Goal: Information Seeking & Learning: Check status

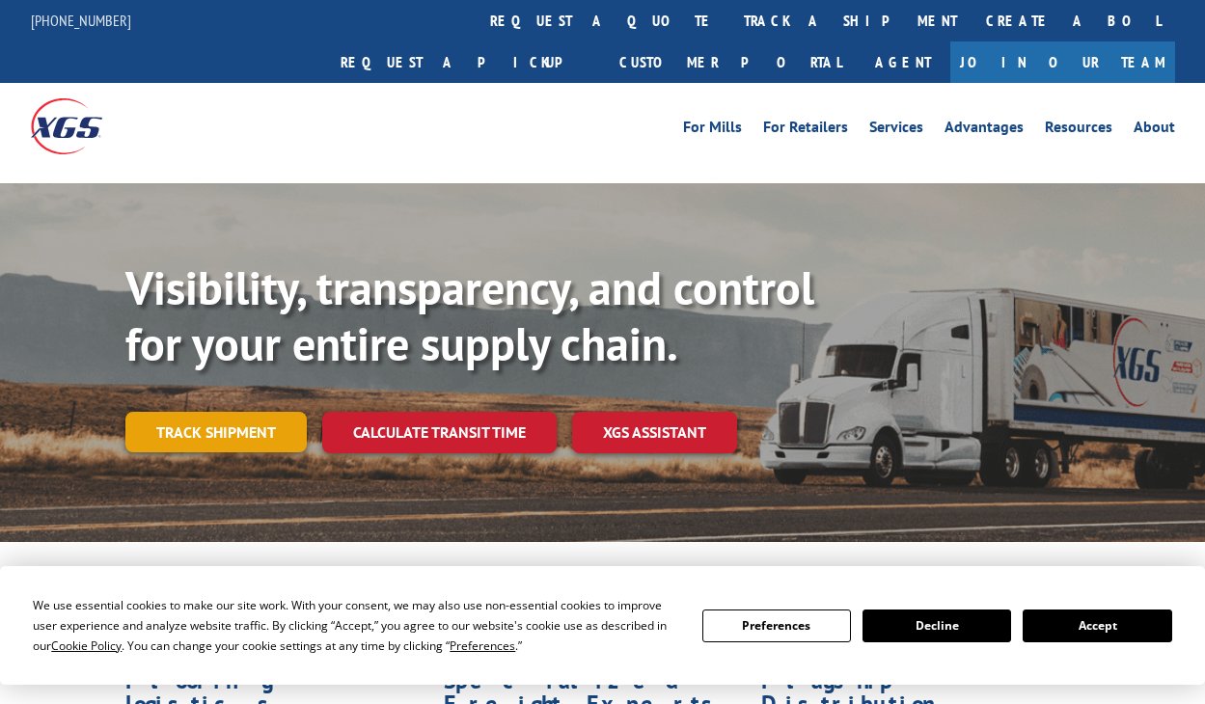
click at [233, 412] on link "Track shipment" at bounding box center [215, 432] width 181 height 41
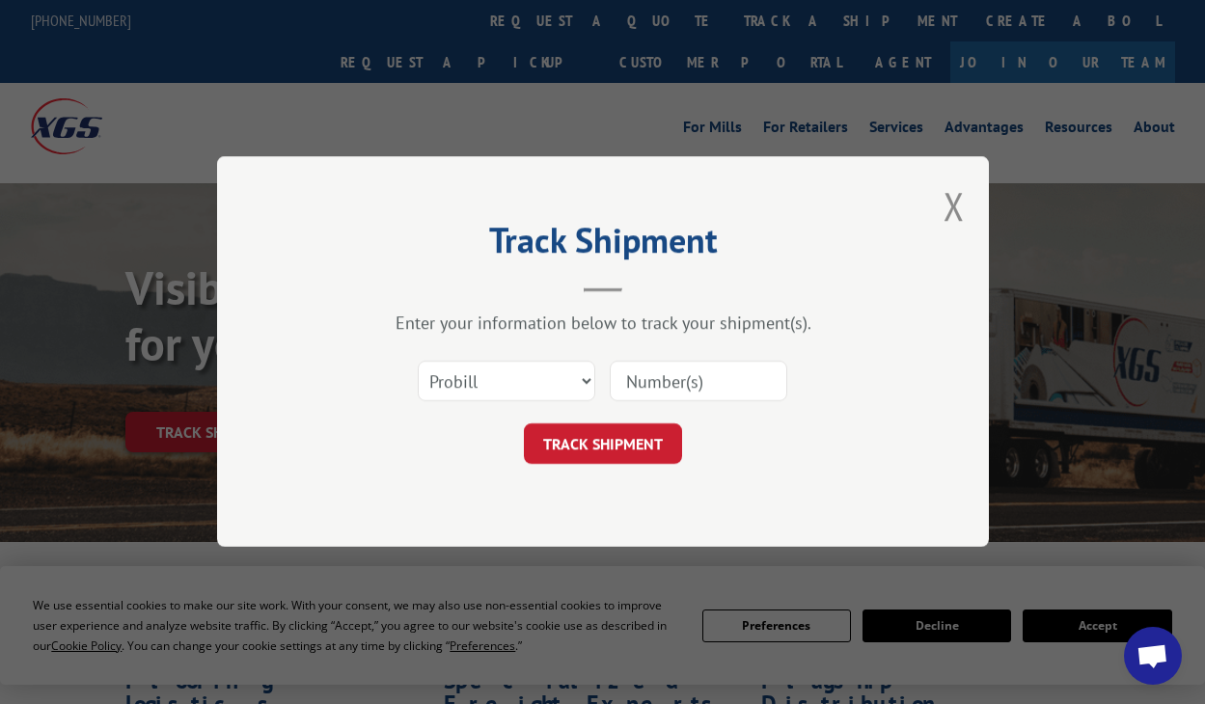
click at [657, 382] on input at bounding box center [698, 382] width 177 height 41
paste input "17001713"
type input "17001713"
click at [577, 390] on select "Select category... Probill BOL PO" at bounding box center [506, 382] width 177 height 41
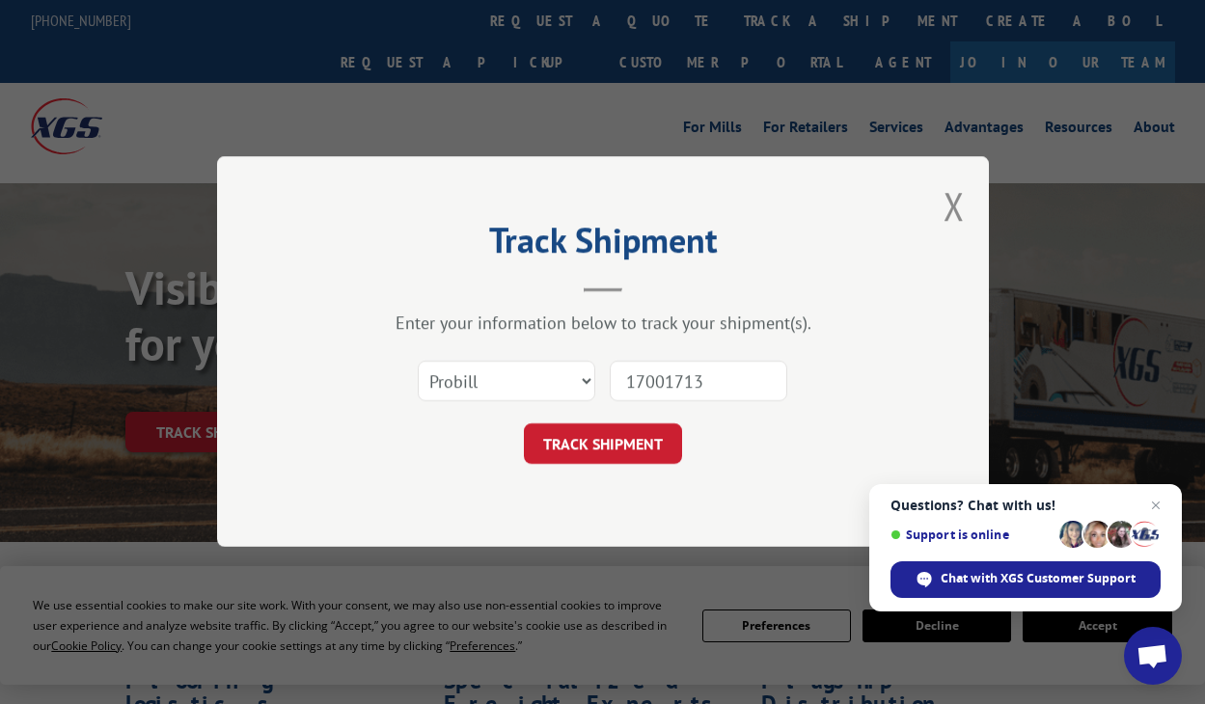
drag, startPoint x: 727, startPoint y: 466, endPoint x: 711, endPoint y: 467, distance: 16.4
click at [727, 466] on div "Track Shipment Enter your information below to track your shipment(s). Select c…" at bounding box center [603, 351] width 772 height 391
click at [639, 429] on button "TRACK SHIPMENT" at bounding box center [603, 444] width 158 height 41
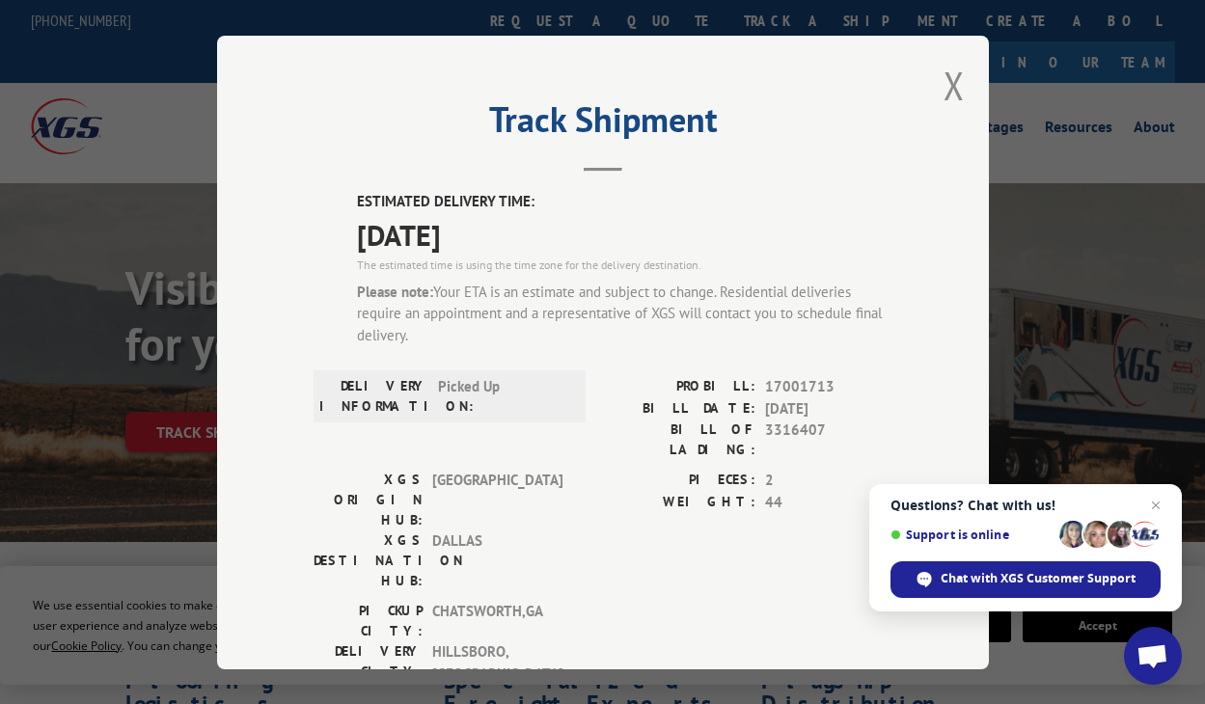
scroll to position [96, 0]
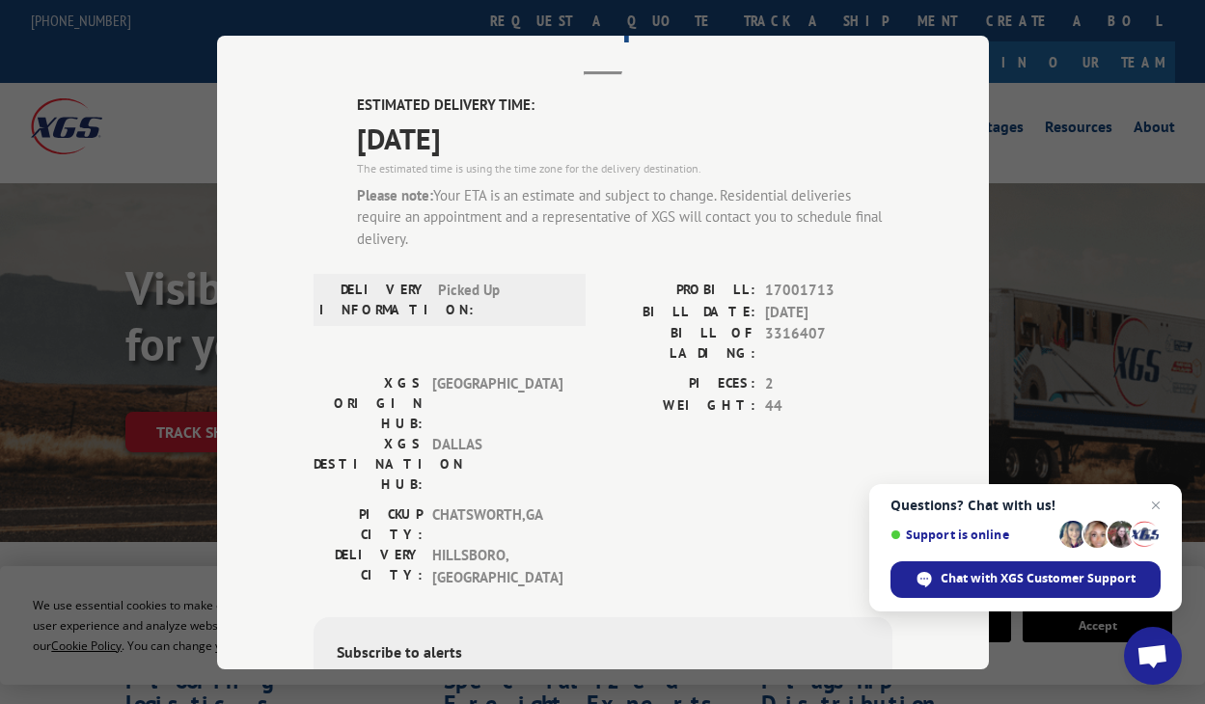
click at [313, 218] on div "ESTIMATED DELIVERY TIME: [DATE] The estimated time is using the time zone for t…" at bounding box center [602, 487] width 579 height 785
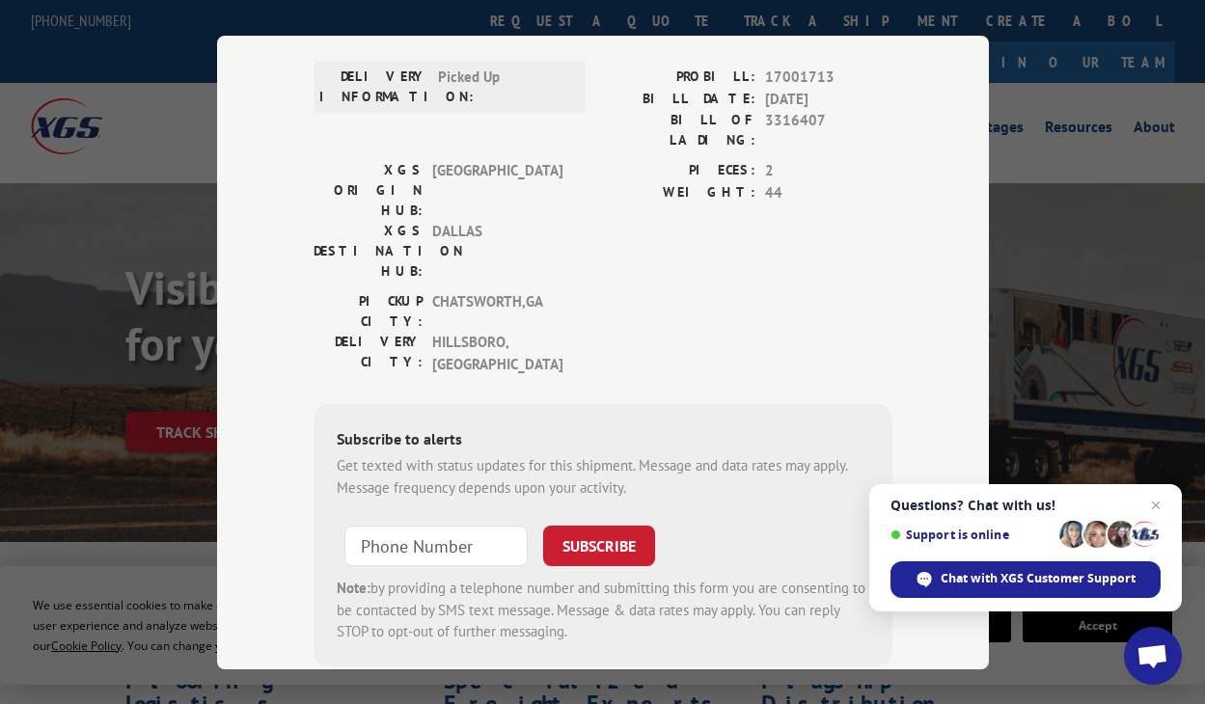
scroll to position [20, 0]
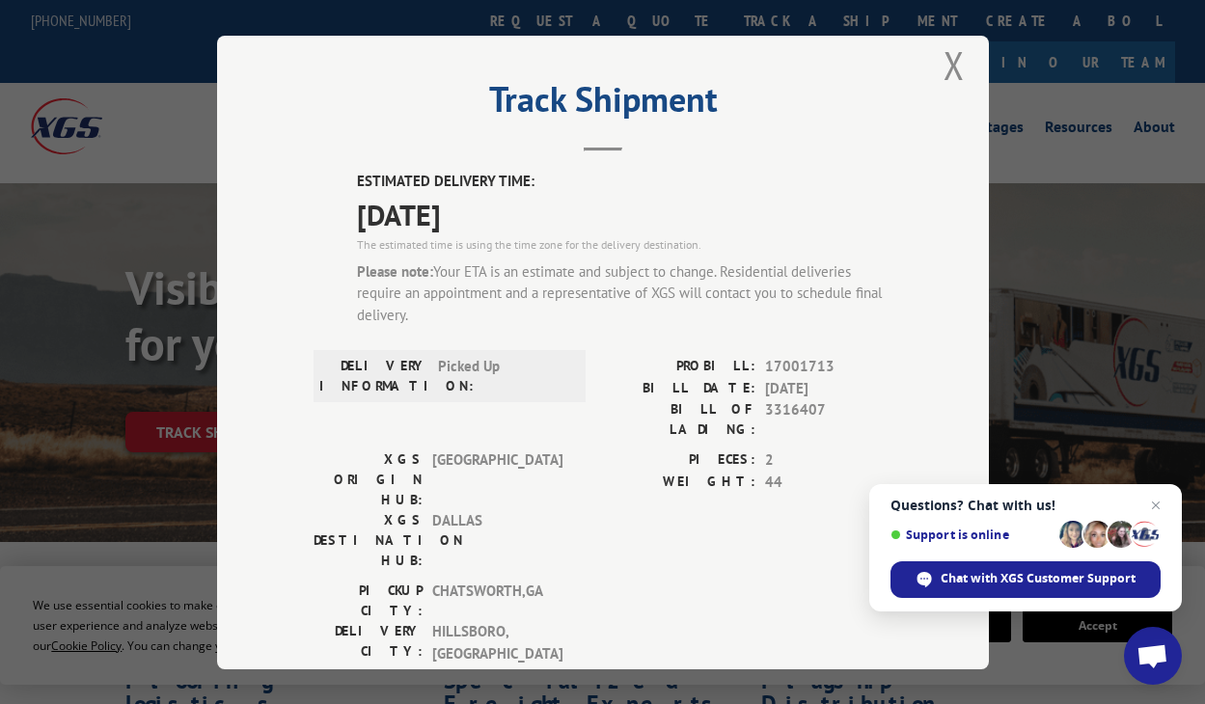
click at [318, 404] on div "DELIVERY INFORMATION: Picked Up" at bounding box center [449, 403] width 272 height 94
click at [948, 67] on button "Close modal" at bounding box center [953, 65] width 21 height 51
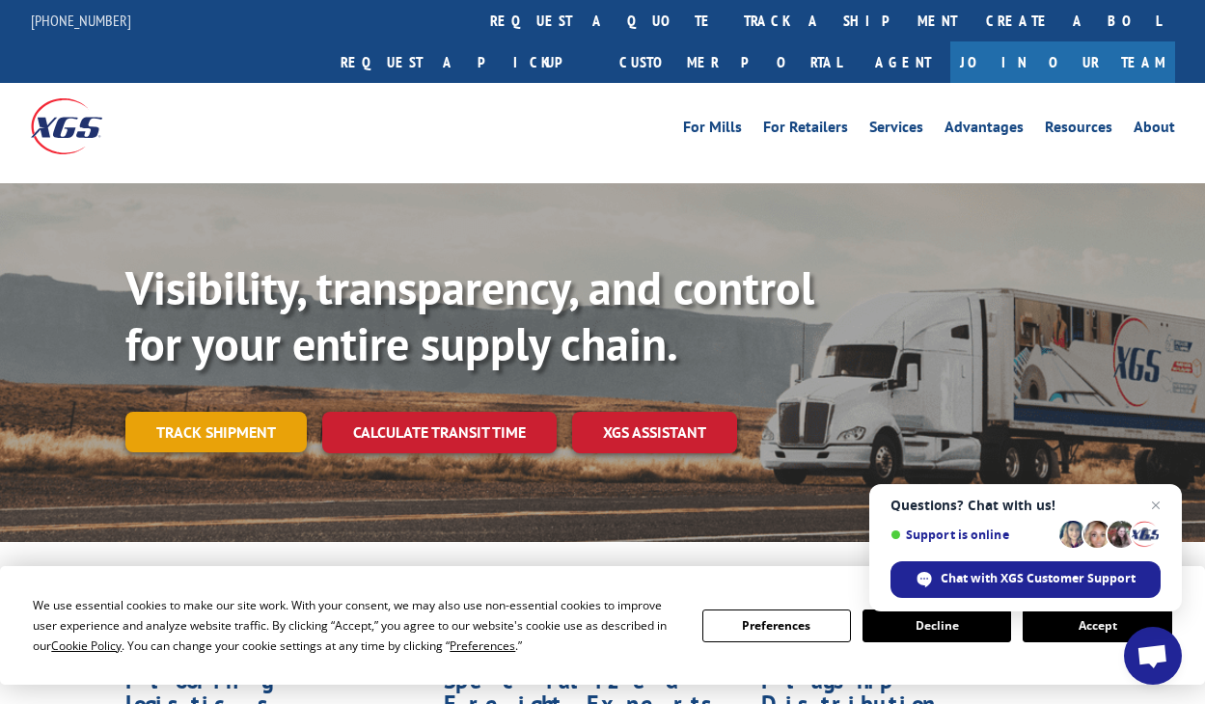
click at [244, 412] on link "Track shipment" at bounding box center [215, 432] width 181 height 41
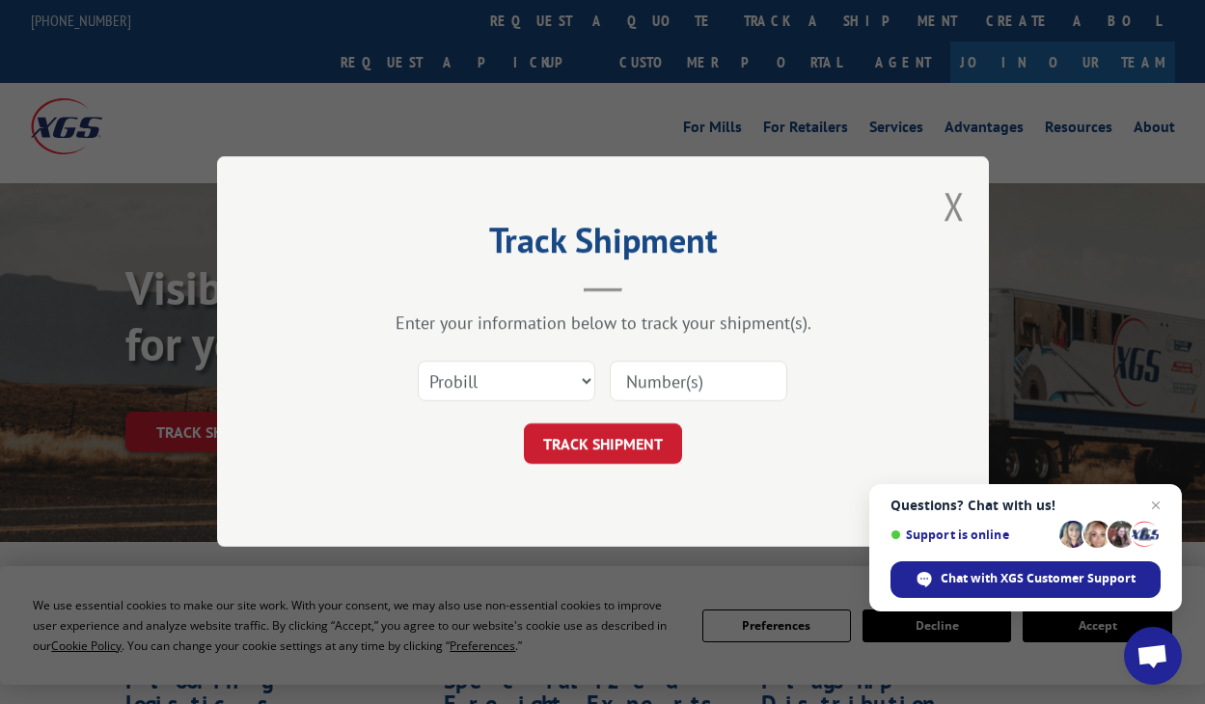
click at [651, 381] on input at bounding box center [698, 382] width 177 height 41
paste input "17001713"
type input "17001713"
click at [616, 434] on button "TRACK SHIPMENT" at bounding box center [603, 444] width 158 height 41
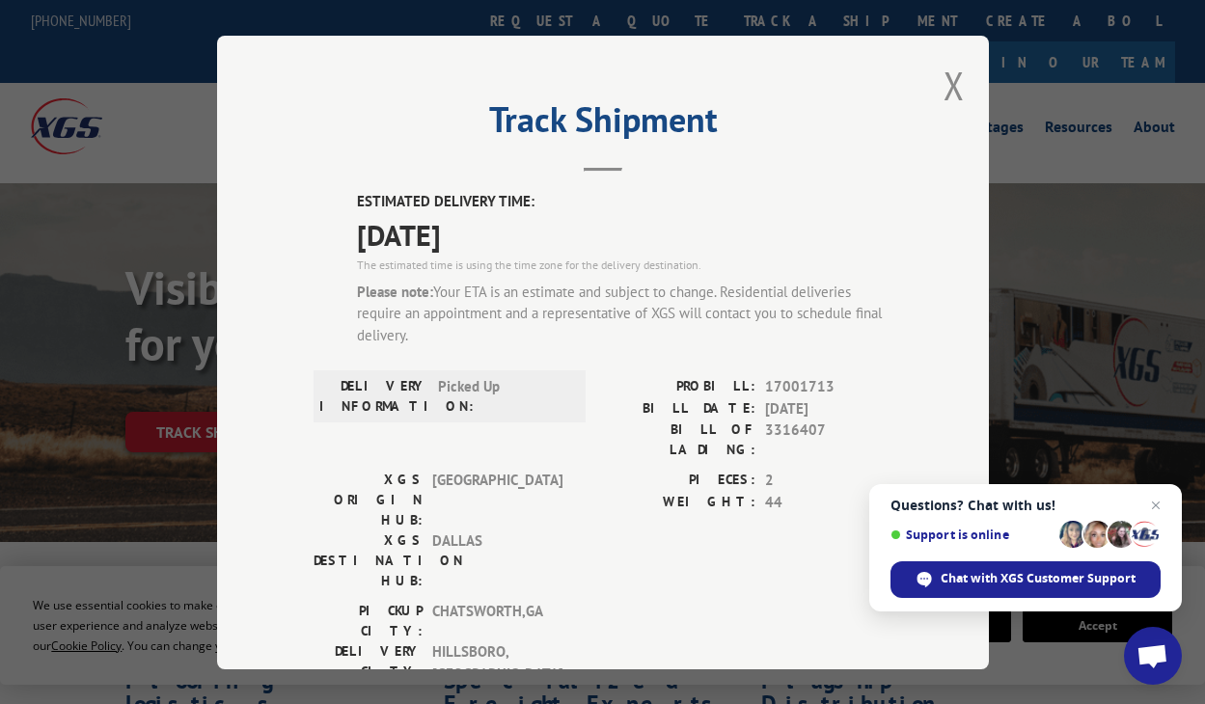
click at [275, 393] on div "Track Shipment ESTIMATED DELIVERY TIME: [DATE] The estimated time is using the …" at bounding box center [603, 353] width 772 height 634
